Goal: Information Seeking & Learning: Learn about a topic

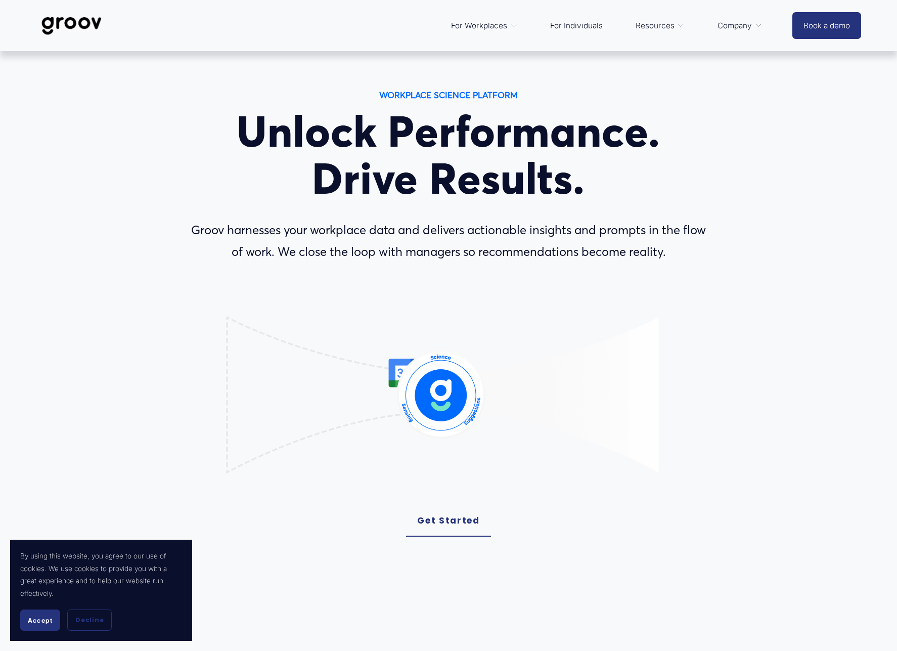
click at [0, 0] on span "Services" at bounding box center [0, 0] width 0 height 0
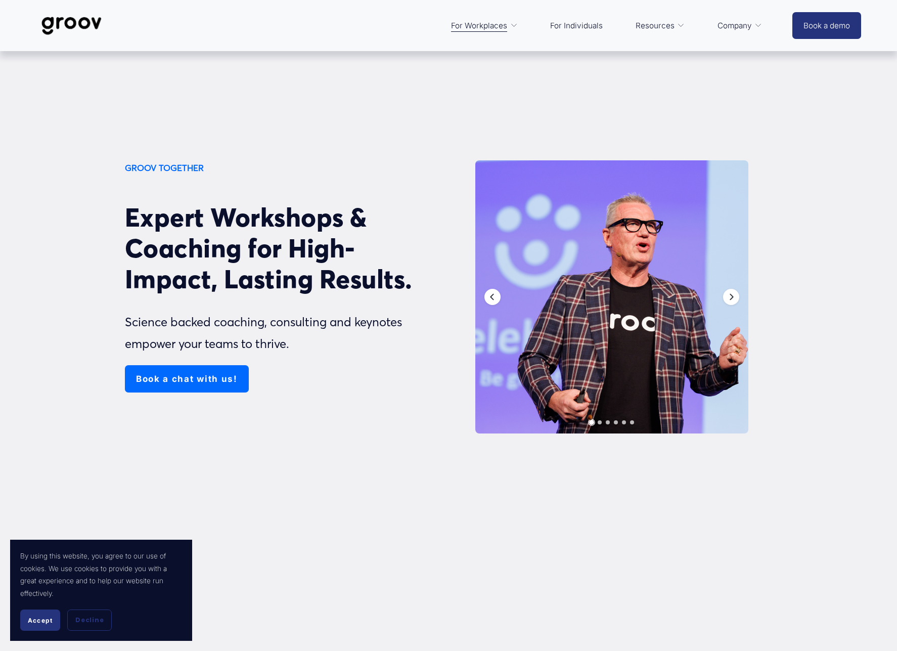
click at [588, 25] on link "For Individuals" at bounding box center [576, 26] width 63 height 24
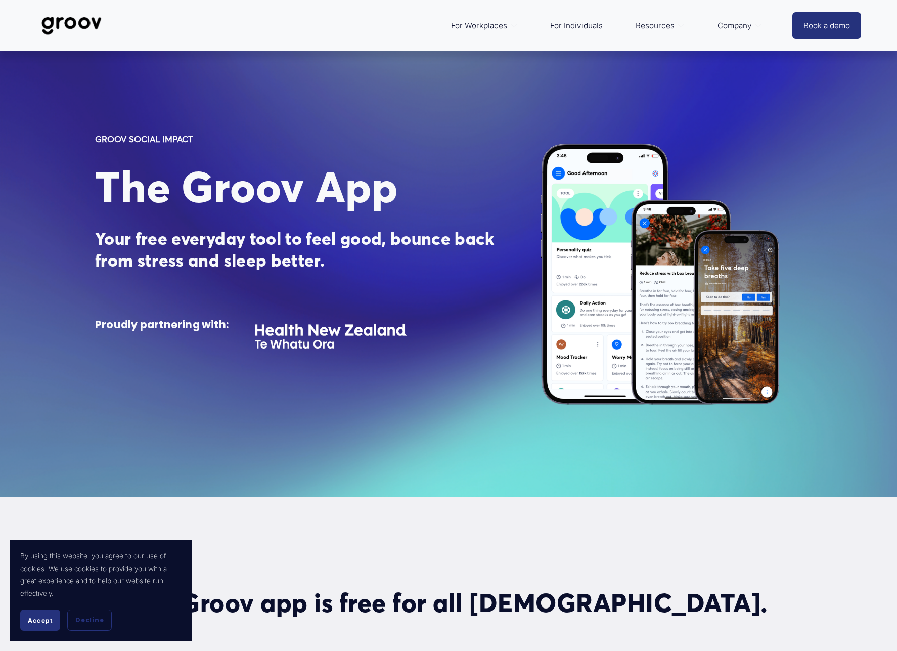
click at [578, 21] on link "For Individuals" at bounding box center [576, 26] width 63 height 24
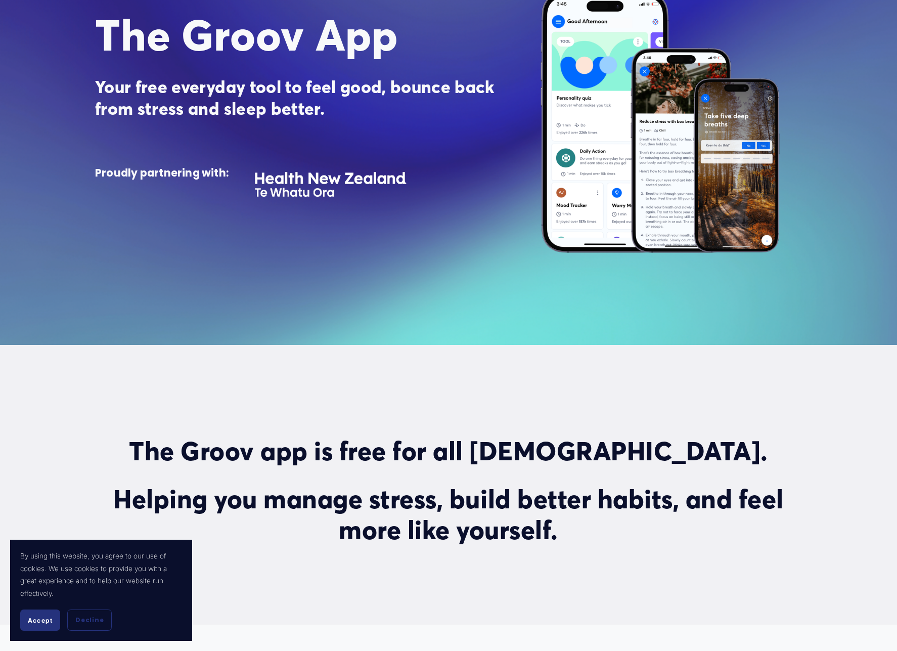
scroll to position [253, 0]
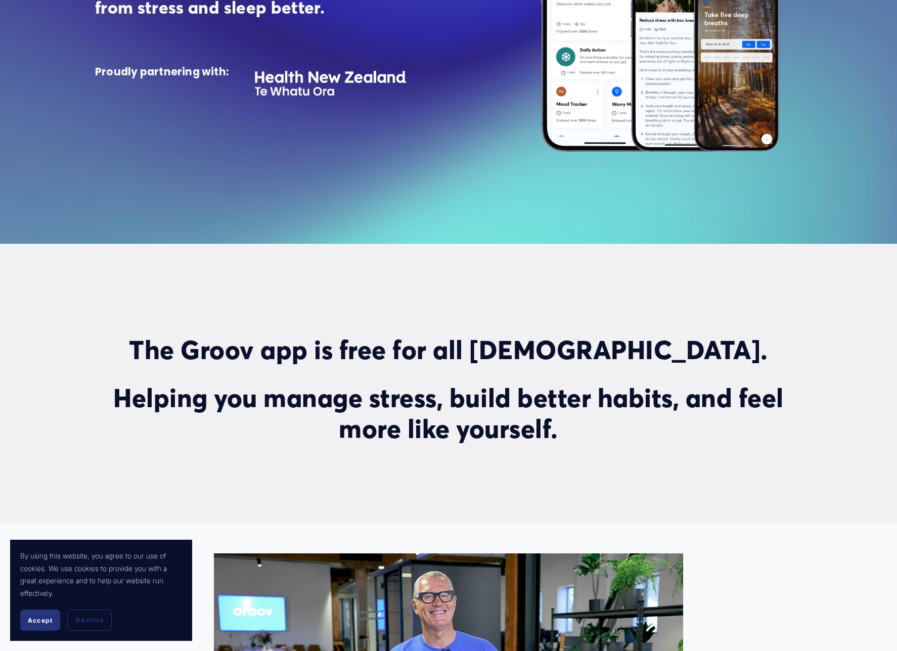
drag, startPoint x: 33, startPoint y: 618, endPoint x: 103, endPoint y: 579, distance: 79.5
click at [33, 618] on span "Accept" at bounding box center [40, 621] width 25 height 8
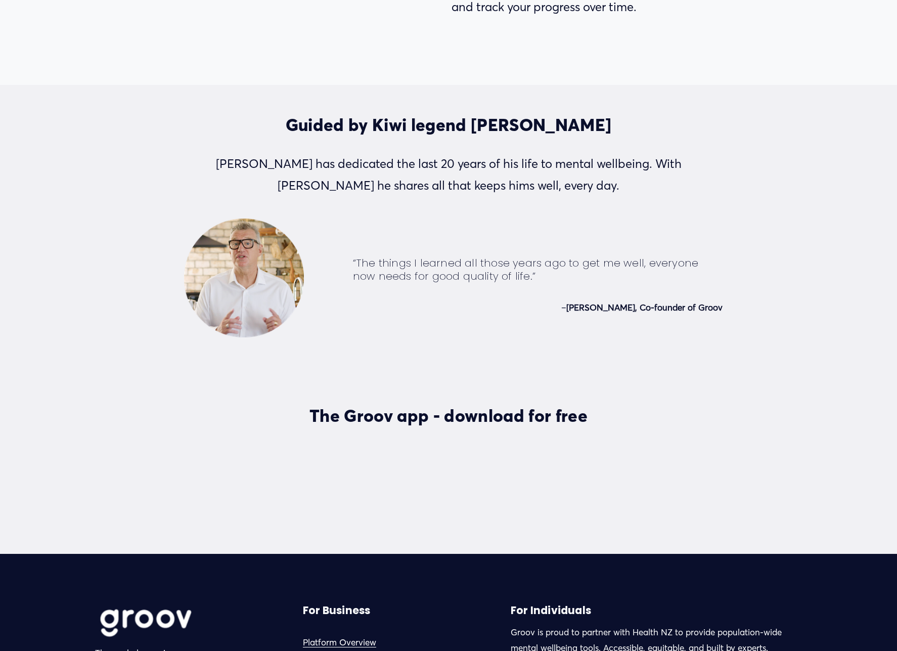
scroll to position [2530, 0]
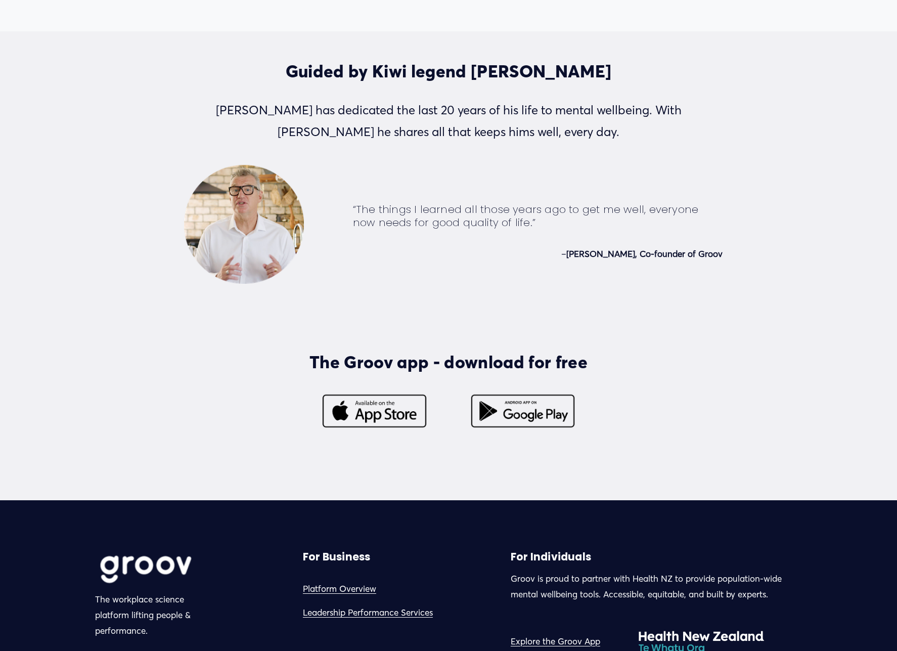
click at [515, 414] on div at bounding box center [523, 411] width 143 height 36
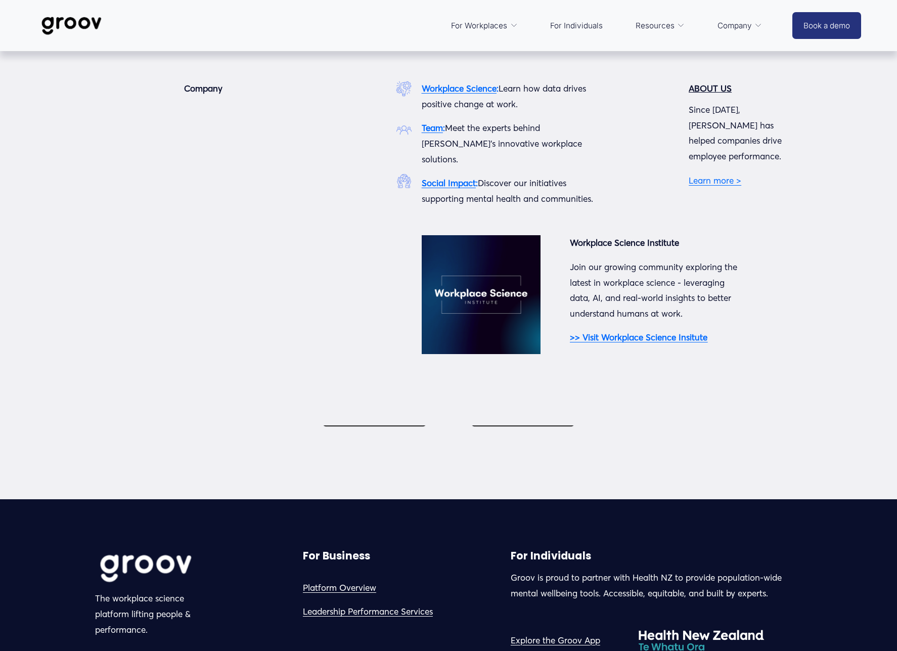
scroll to position [2530, 0]
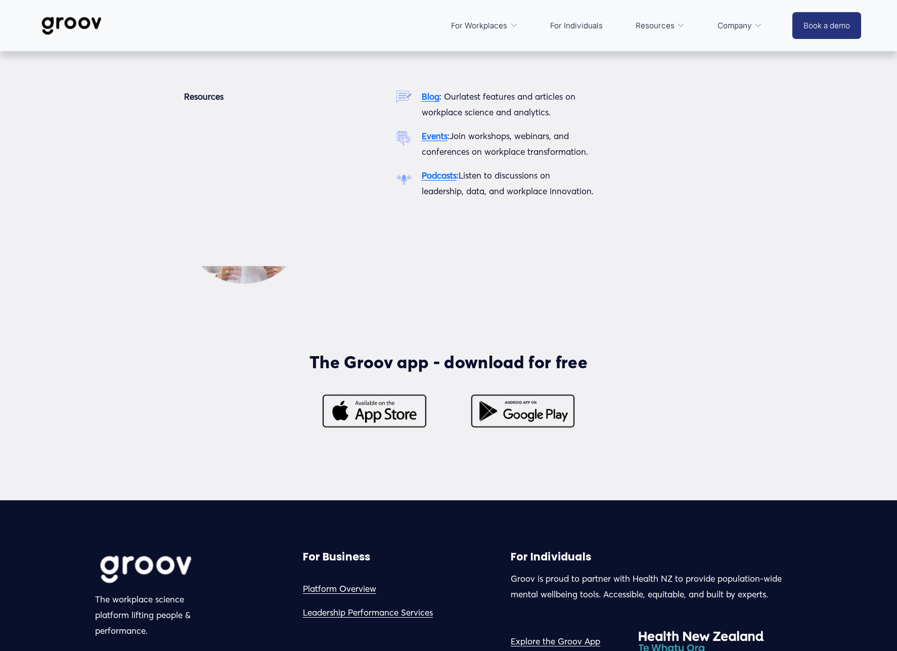
click at [576, 25] on link "For Individuals" at bounding box center [576, 26] width 63 height 24
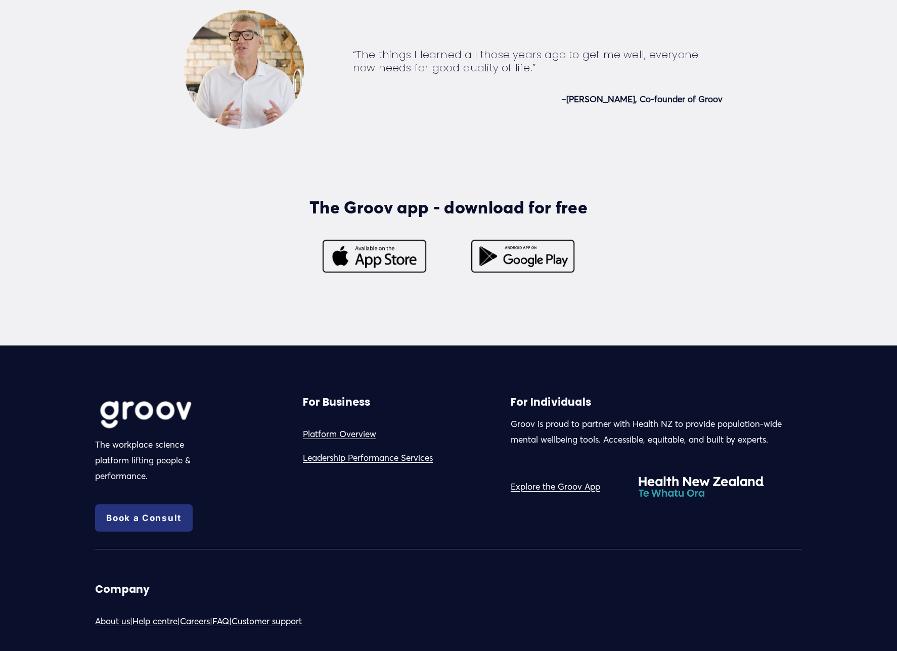
scroll to position [2811, 0]
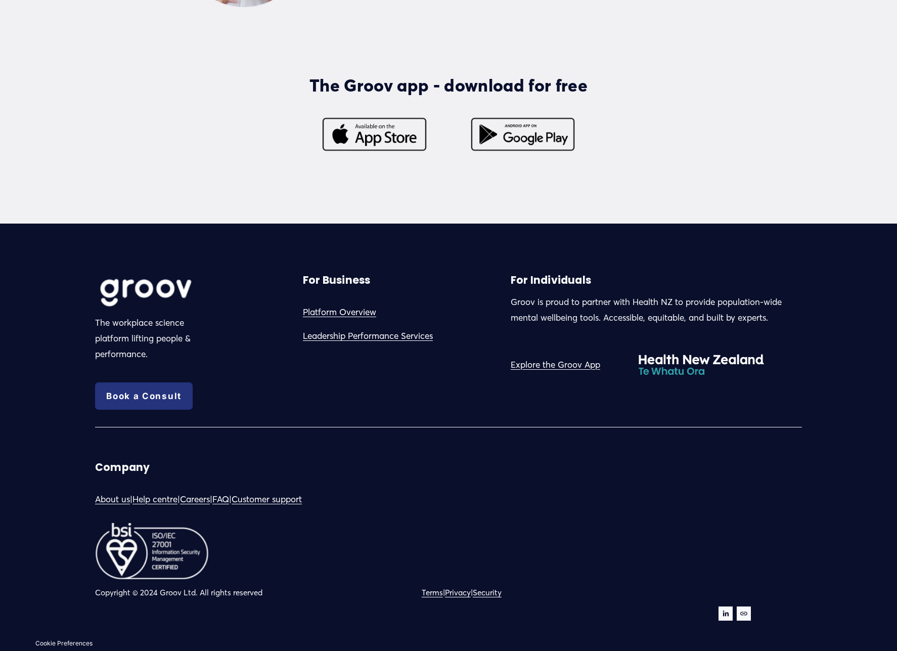
click at [353, 312] on link "Platform Overview" at bounding box center [339, 313] width 73 height 16
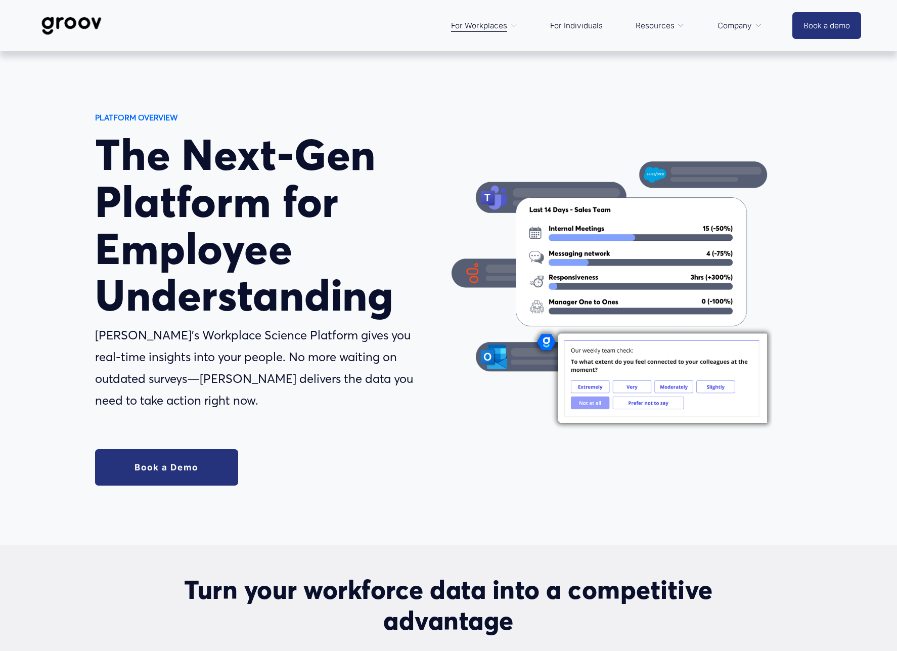
click at [540, 468] on div "PLATFORM OVERVIEW The Next-Gen Platform for Employee Understanding Groov’s Work…" at bounding box center [448, 298] width 897 height 375
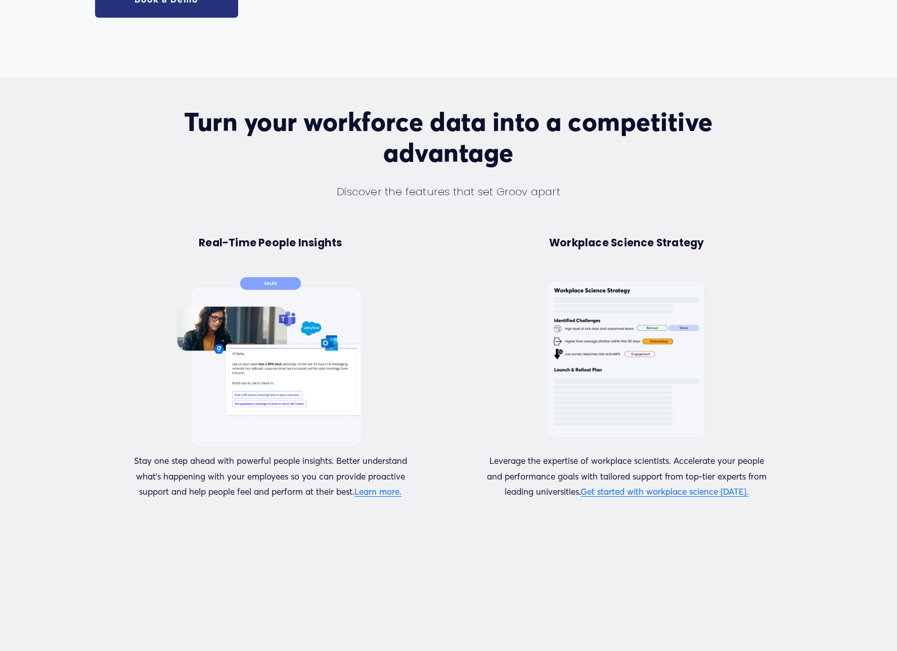
scroll to position [506, 0]
